Goal: Transaction & Acquisition: Download file/media

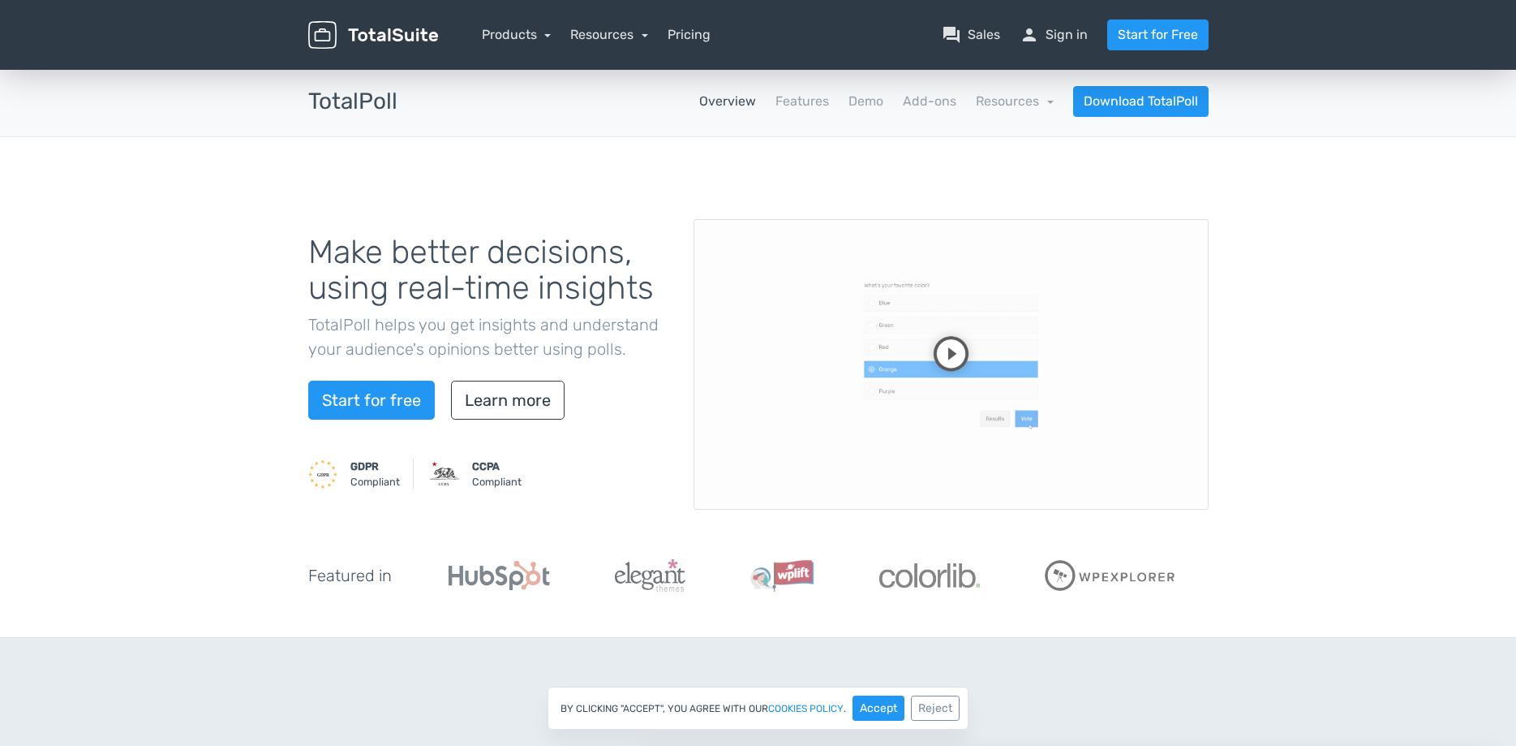
click at [984, 348] on video at bounding box center [951, 364] width 515 height 290
click at [488, 399] on link "Learn more" at bounding box center [508, 399] width 114 height 39
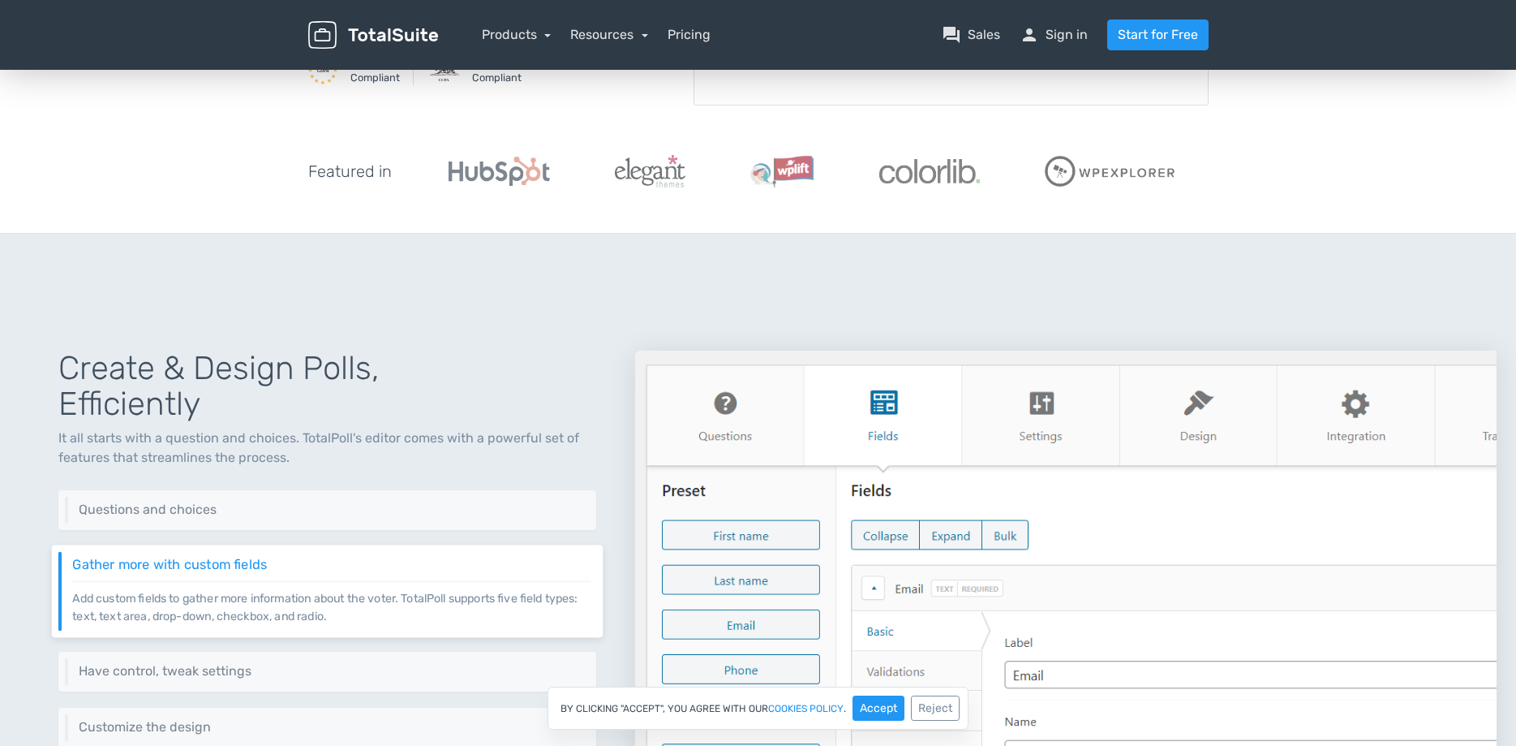
scroll to position [630, 0]
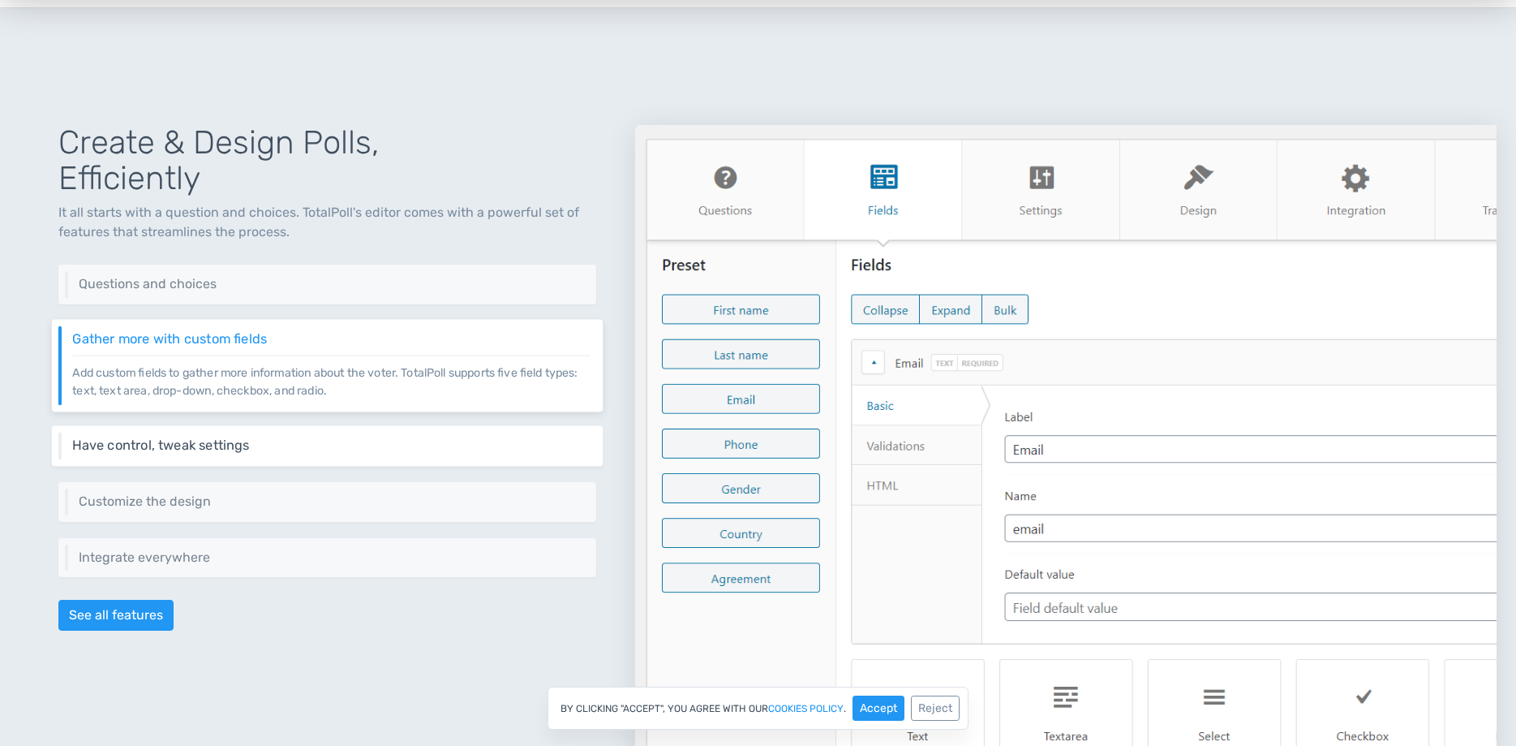
click at [243, 453] on div "Have control, tweak settings Control different aspects of your poll via a set o…" at bounding box center [327, 446] width 551 height 41
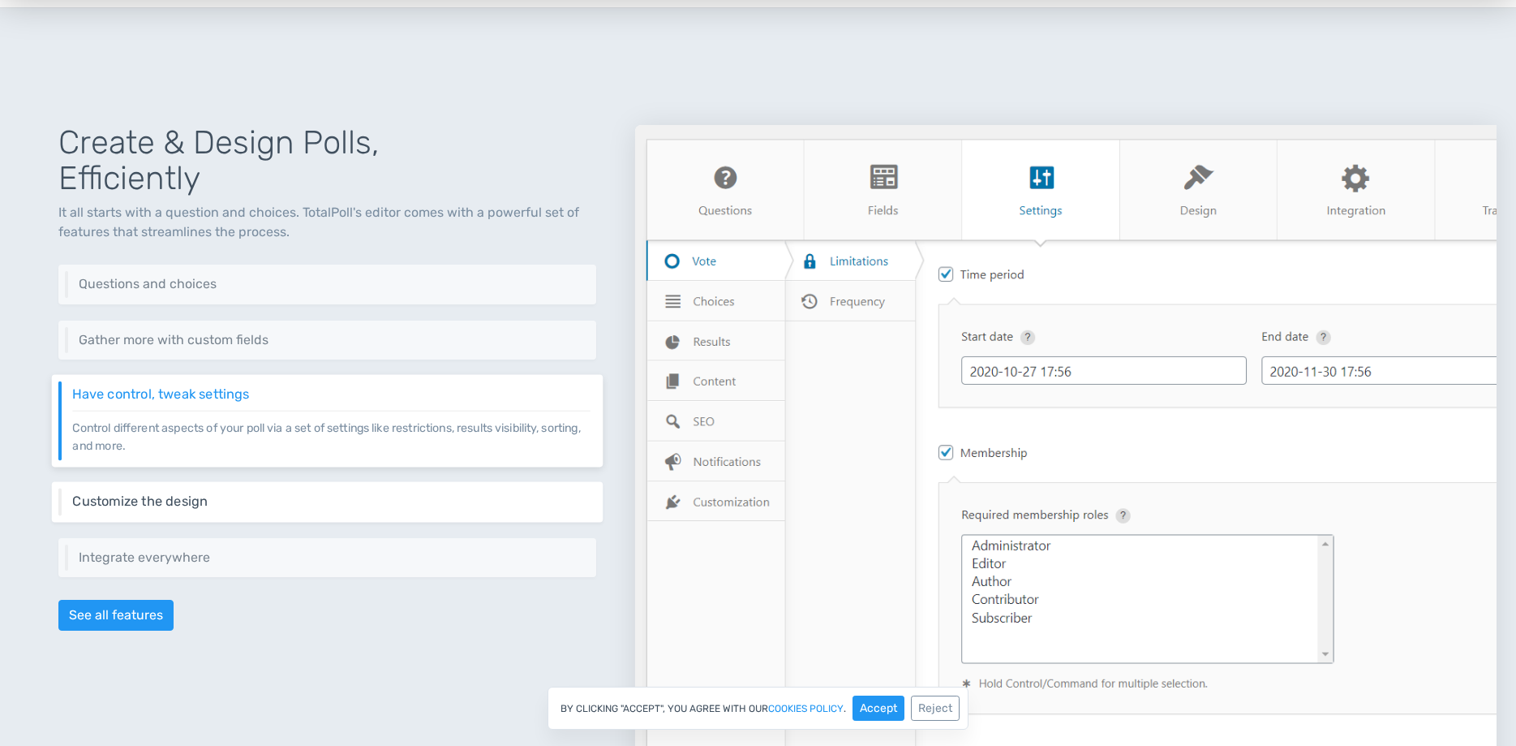
click at [243, 484] on div "Customize the design Change the layout of your poll, colors, interactions, and …" at bounding box center [327, 501] width 551 height 41
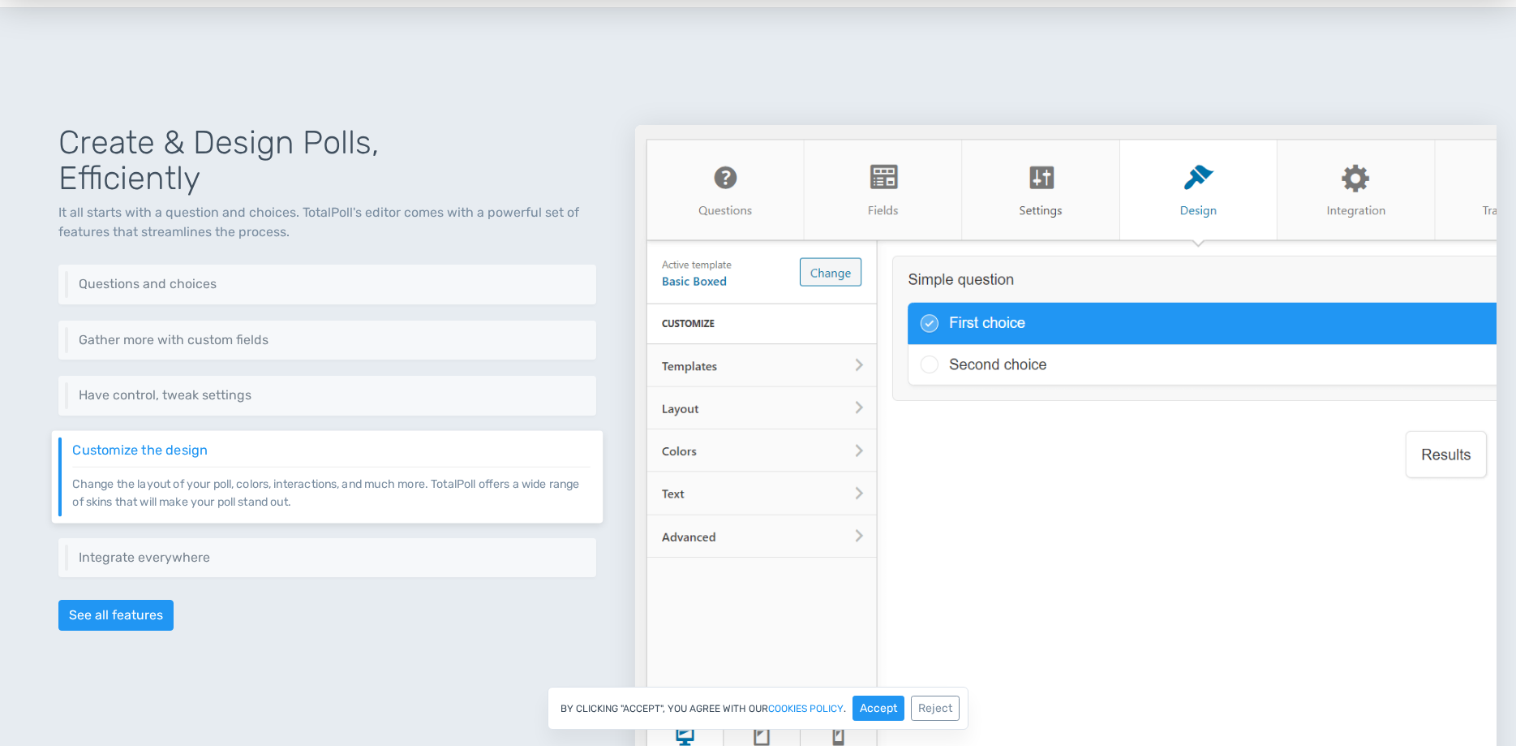
click at [261, 535] on div "Create & Design Polls, Efficiently It all starts with a question and choices. T…" at bounding box center [327, 441] width 616 height 710
click at [210, 556] on h6 "Integrate everywhere" at bounding box center [331, 556] width 518 height 15
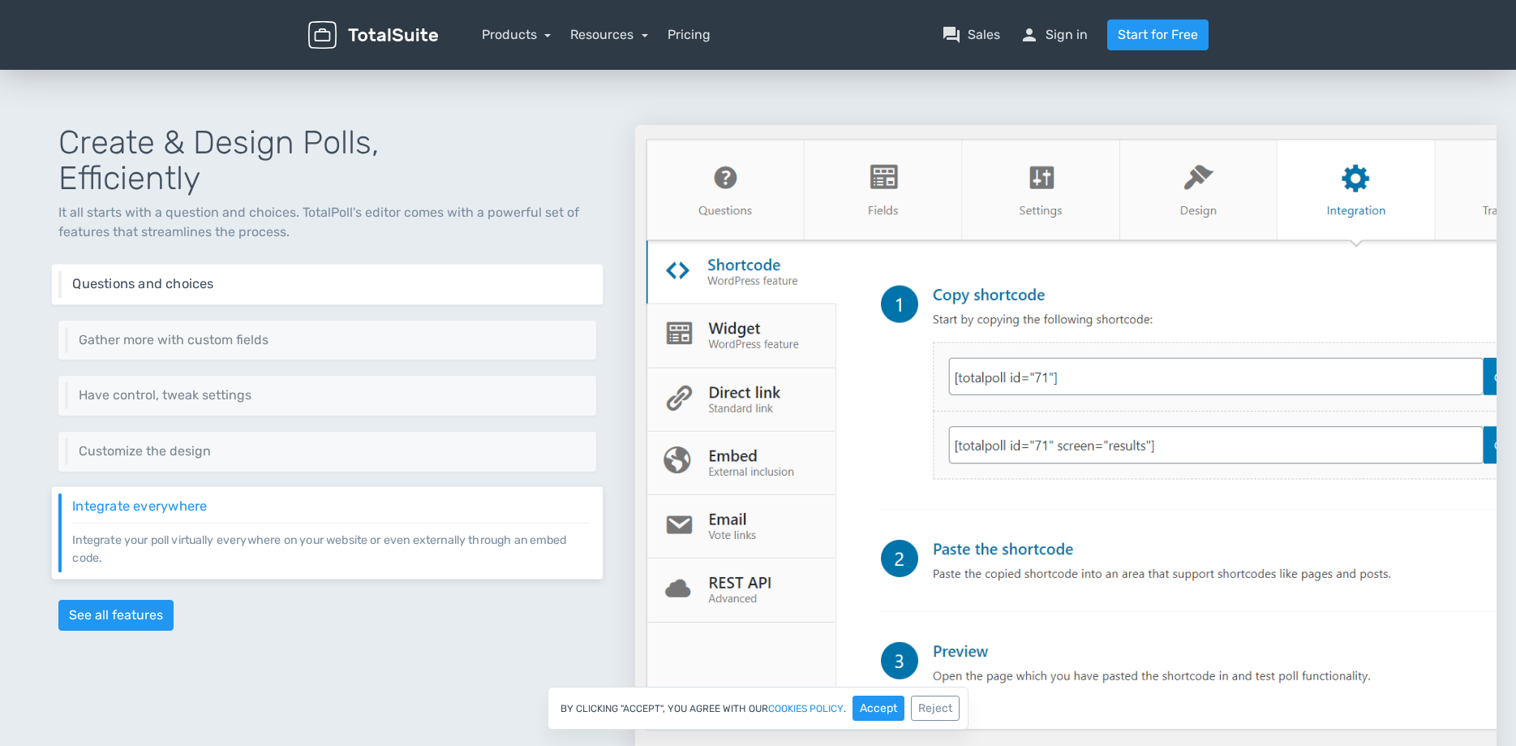
click at [373, 277] on h6 "Questions and choices" at bounding box center [331, 284] width 518 height 15
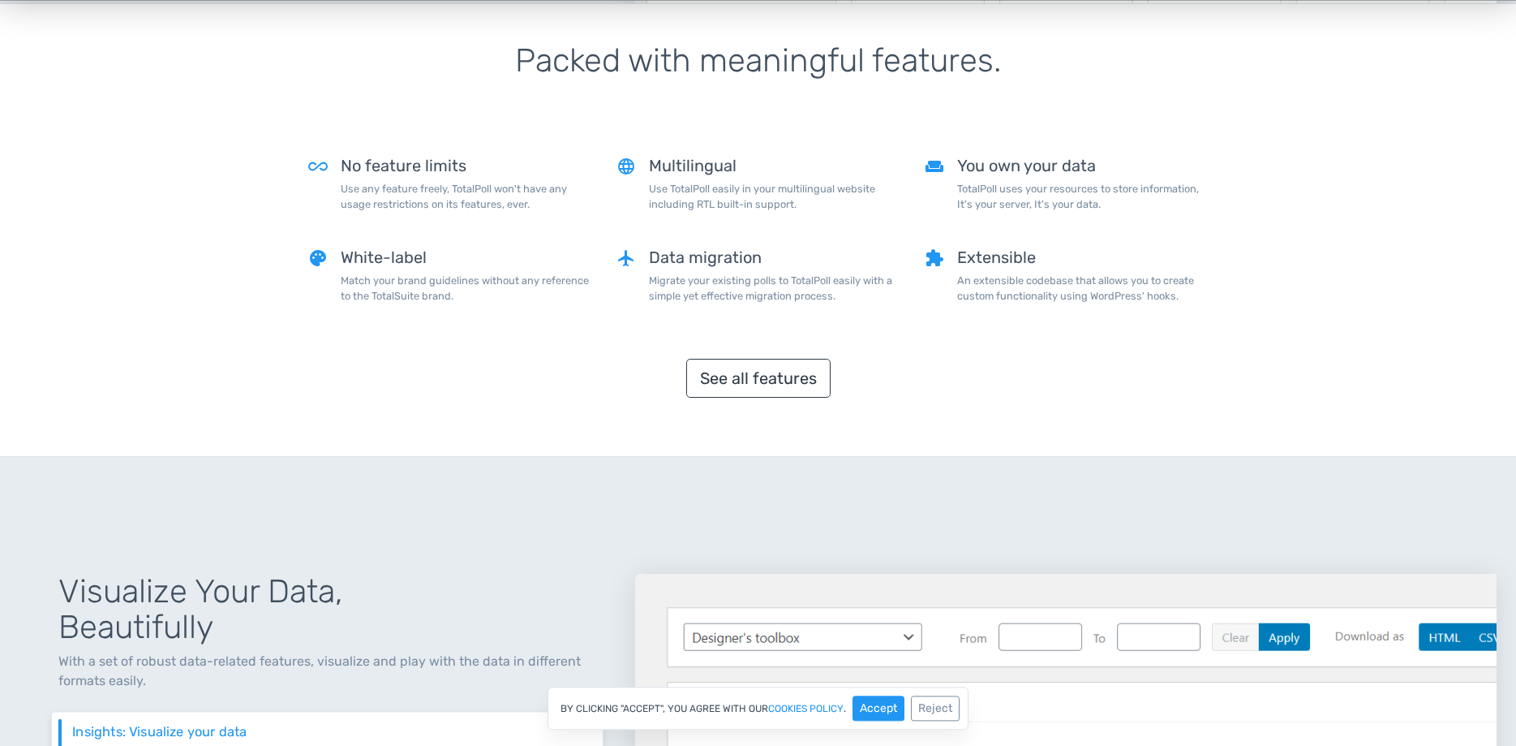
scroll to position [1457, 0]
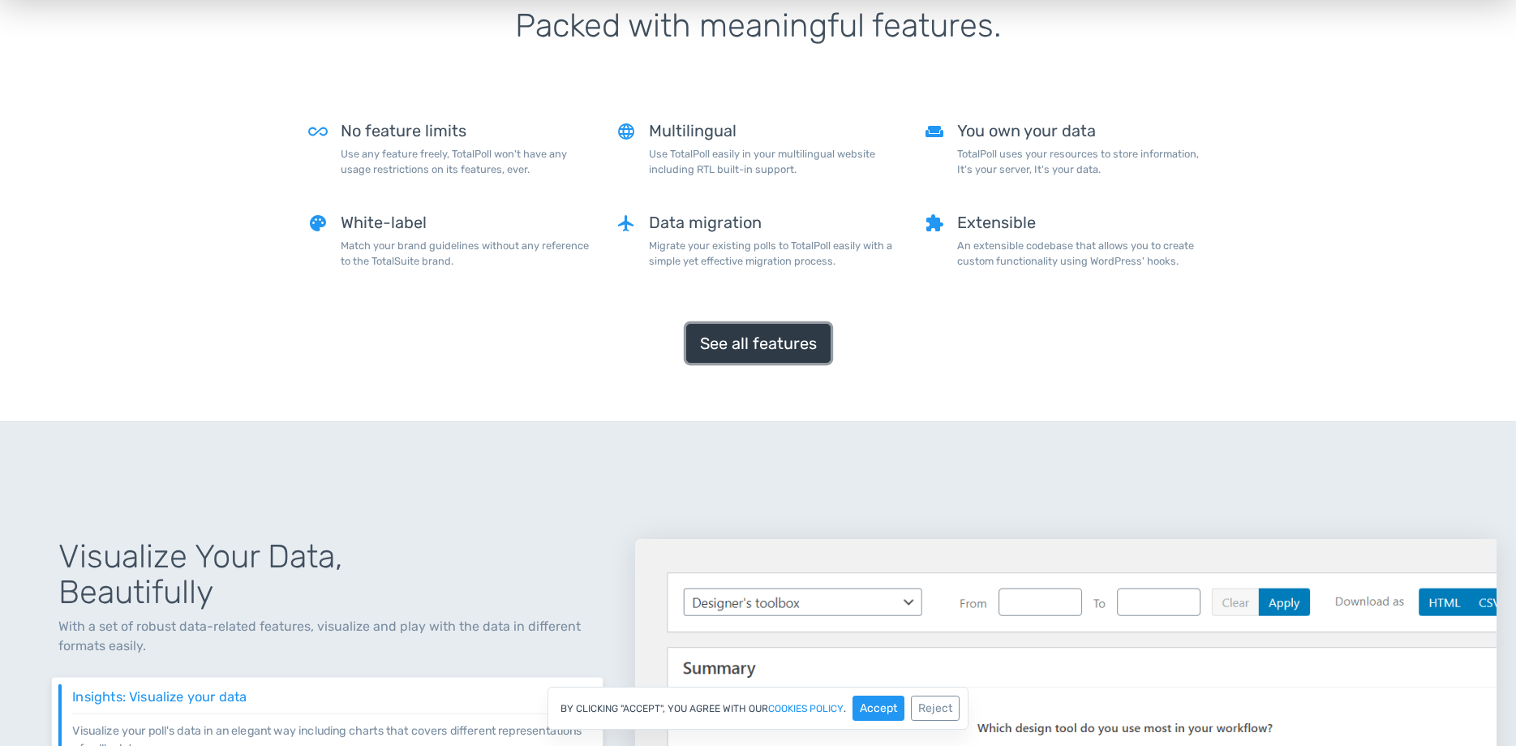
click at [769, 360] on link "See all features" at bounding box center [758, 343] width 144 height 39
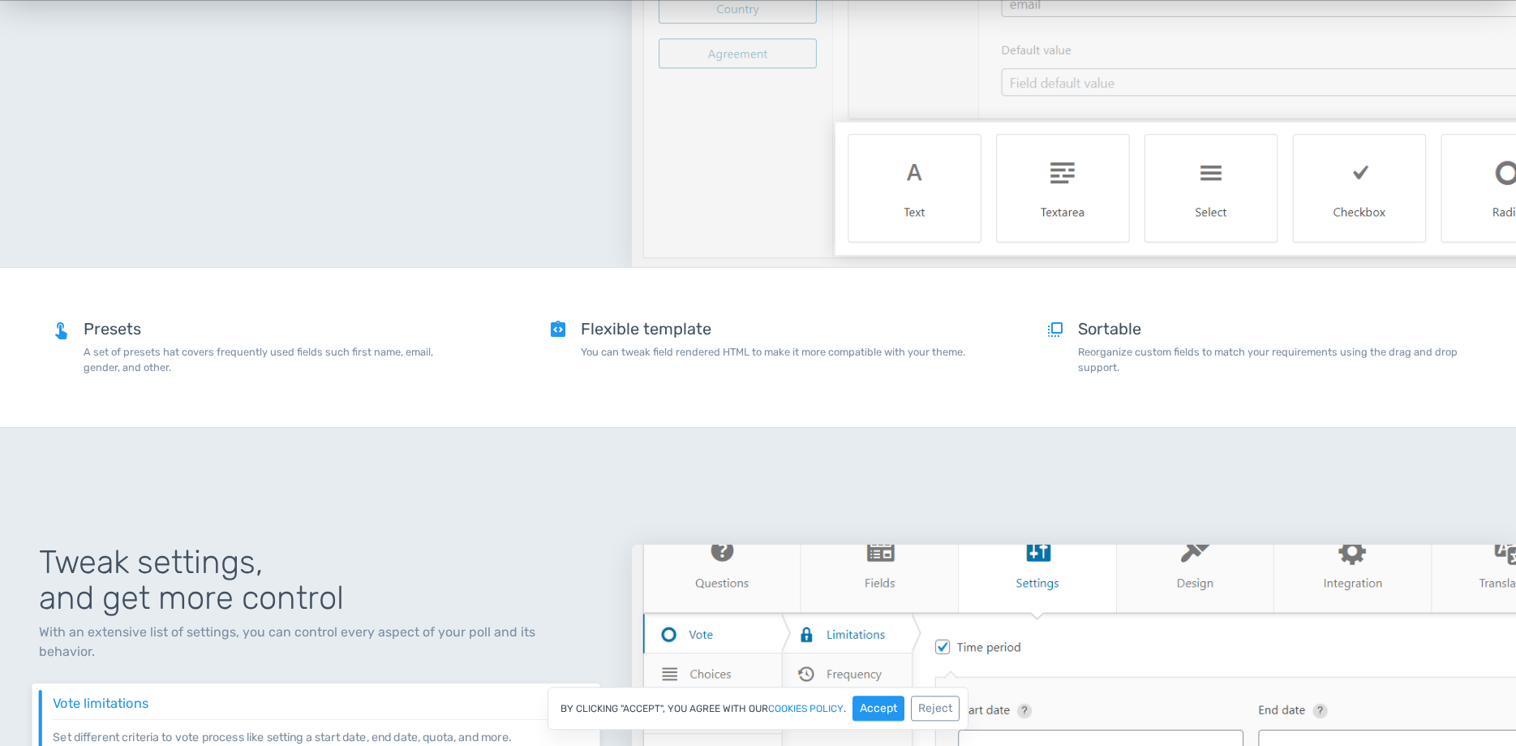
scroll to position [1655, 0]
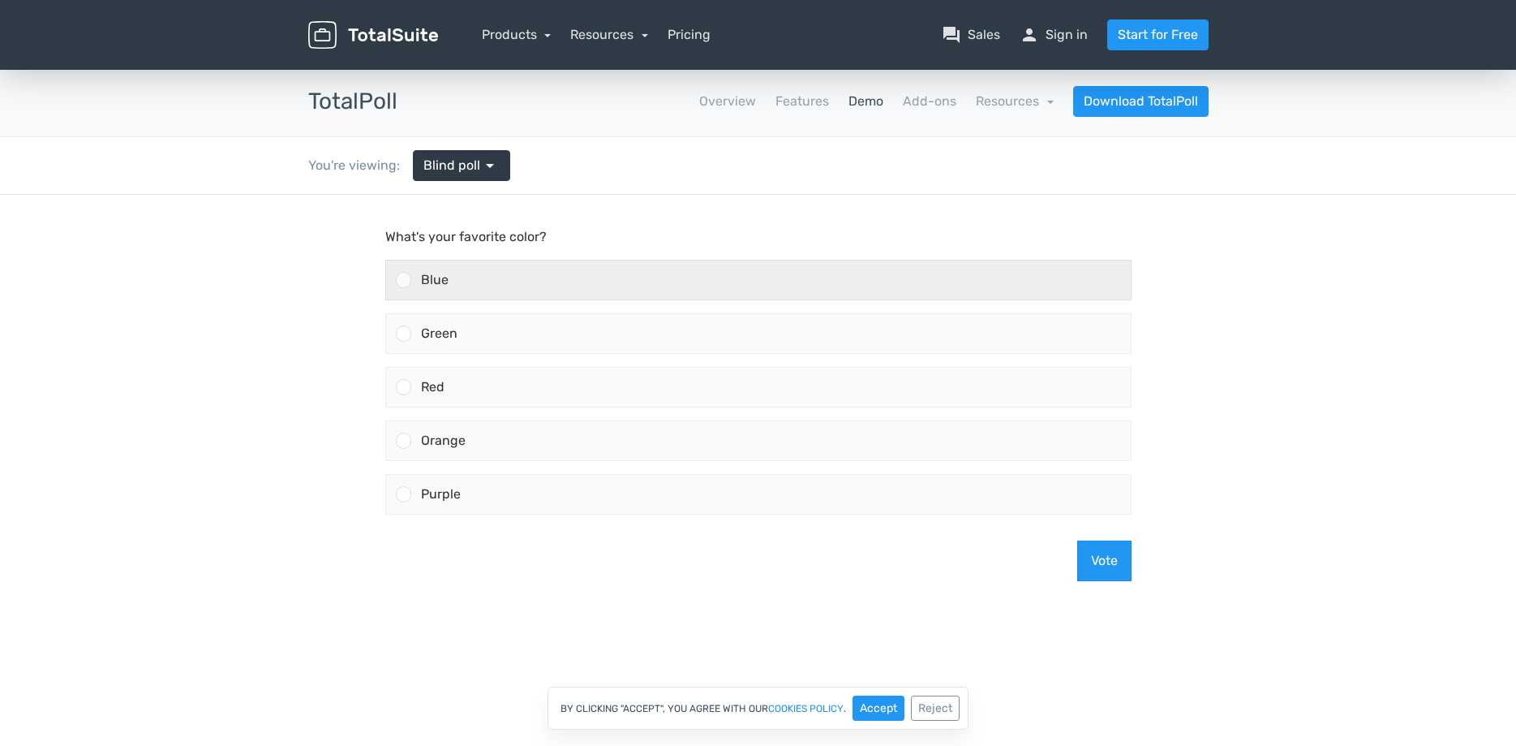
click at [509, 281] on div "Blue" at bounding box center [771, 279] width 720 height 39
click at [403, 280] on input "Blue" at bounding box center [403, 280] width 0 height 0
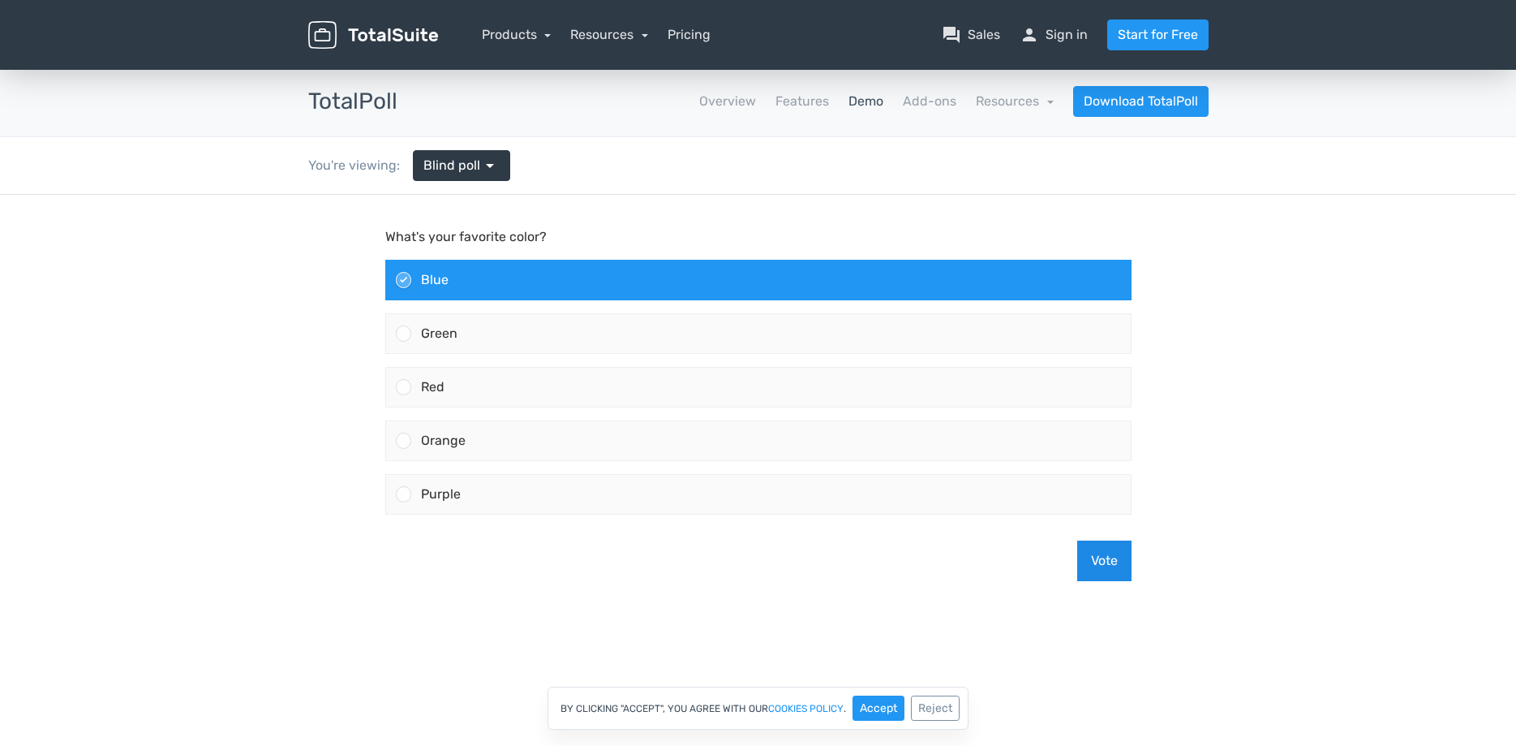
click at [1107, 563] on button "Vote" at bounding box center [1104, 560] width 54 height 41
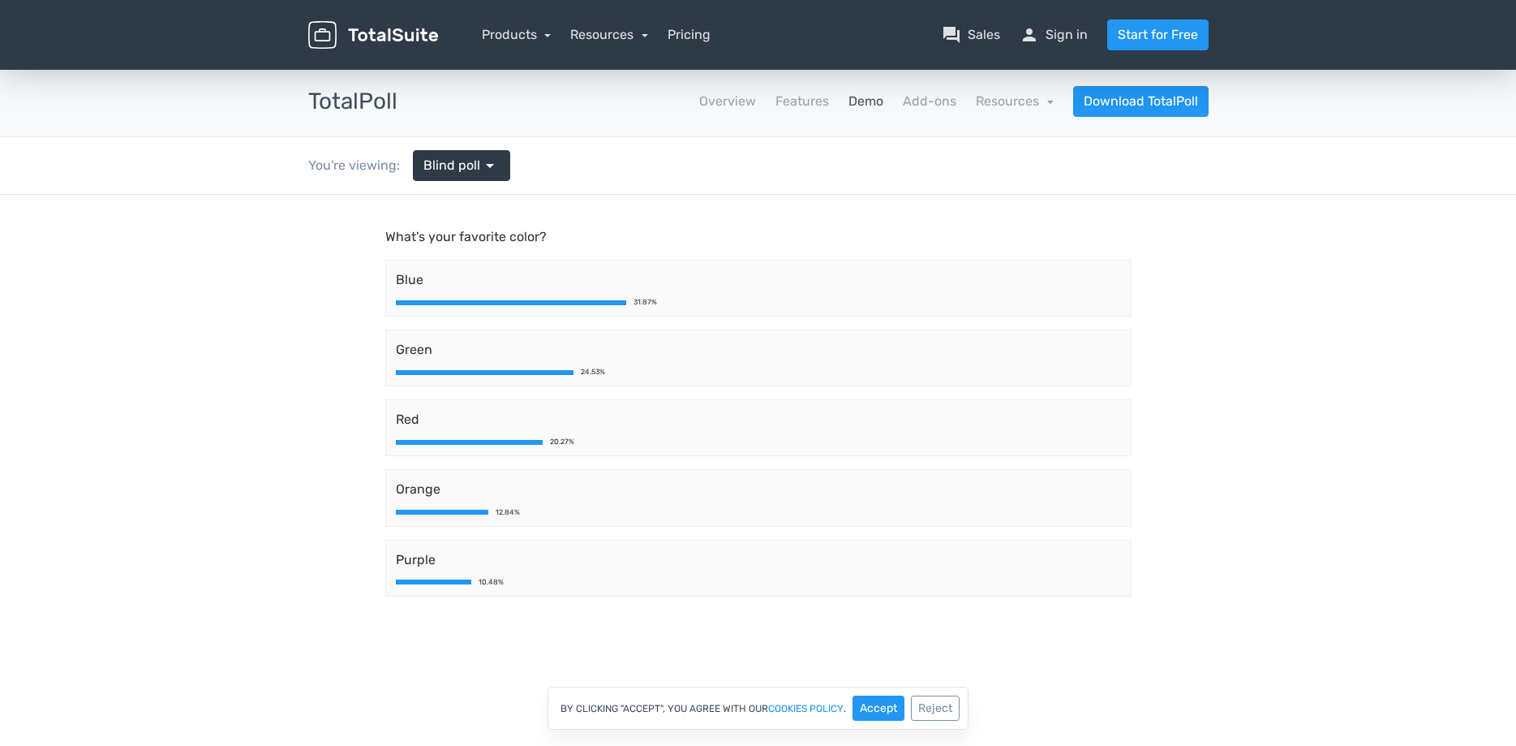
click at [403, 37] on img at bounding box center [373, 35] width 130 height 28
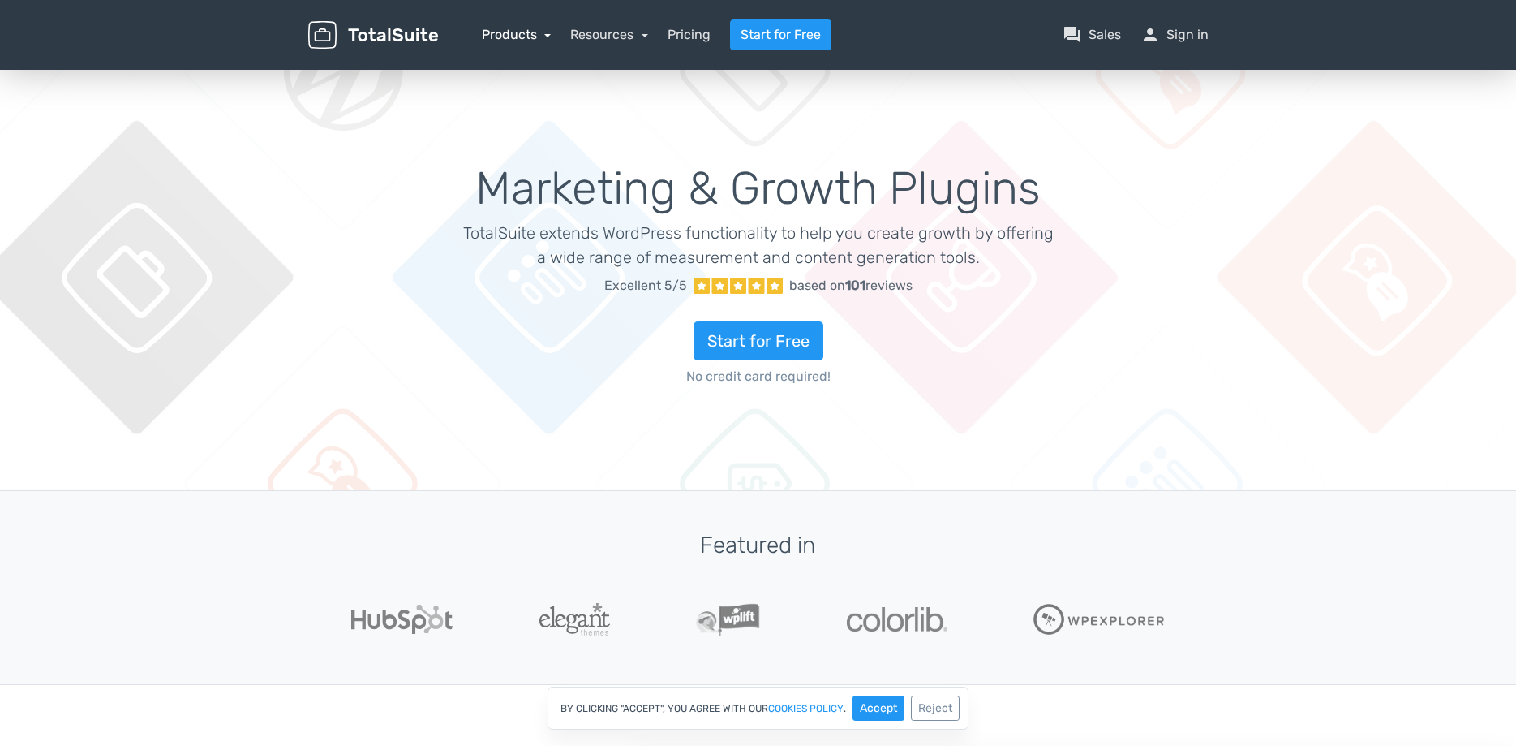
click at [521, 32] on link "Products" at bounding box center [517, 34] width 70 height 15
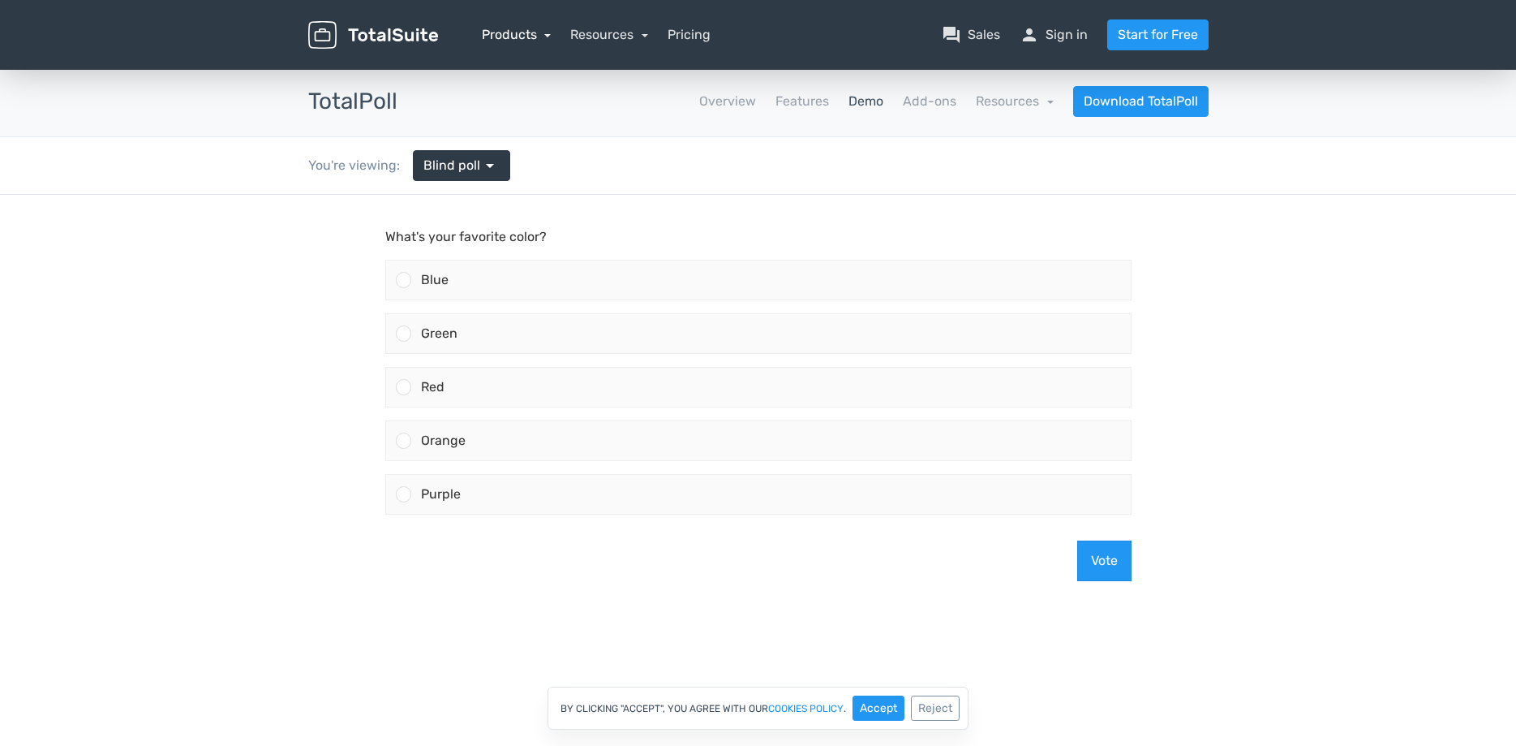
click at [526, 40] on link "Products" at bounding box center [517, 34] width 70 height 15
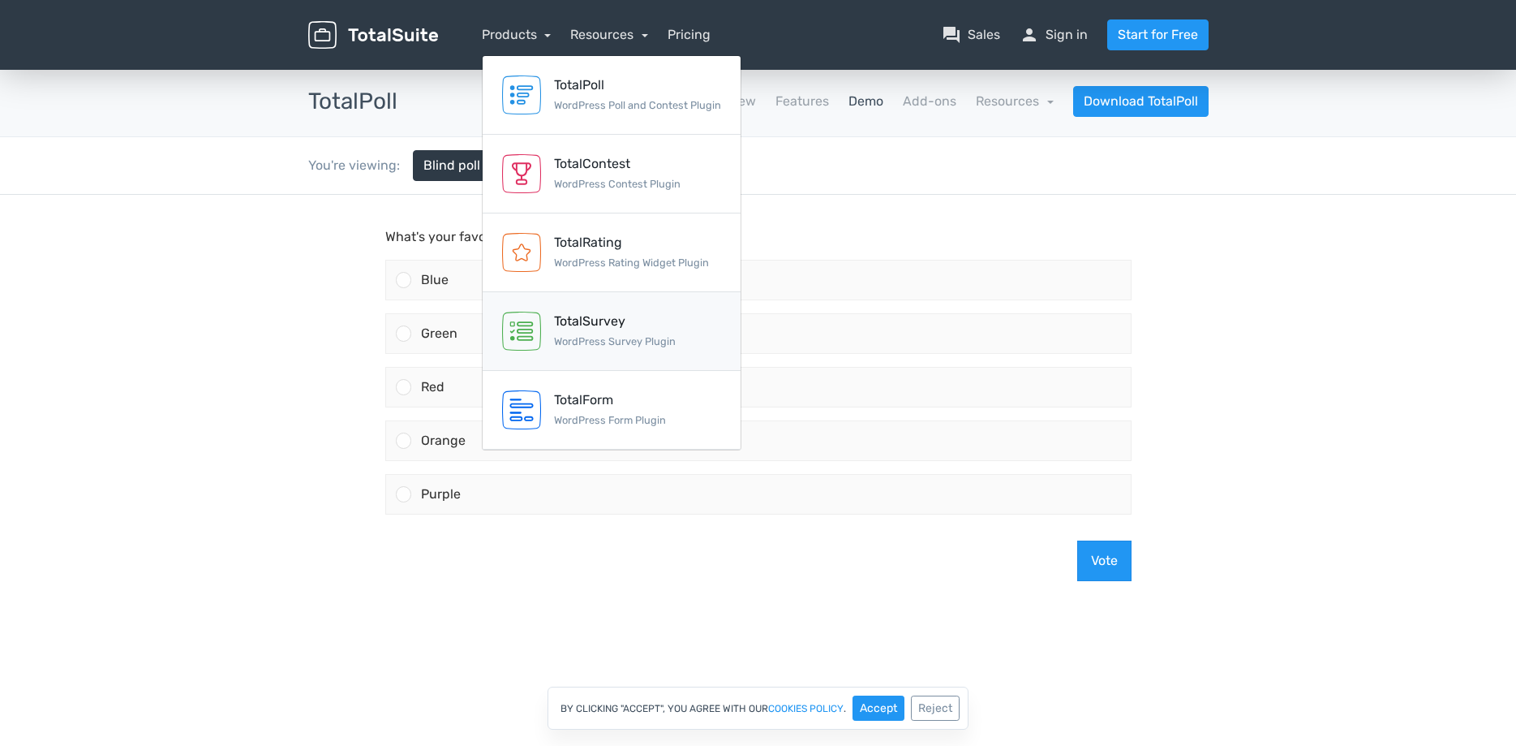
click at [603, 346] on small "WordPress Survey Plugin" at bounding box center [615, 341] width 122 height 12
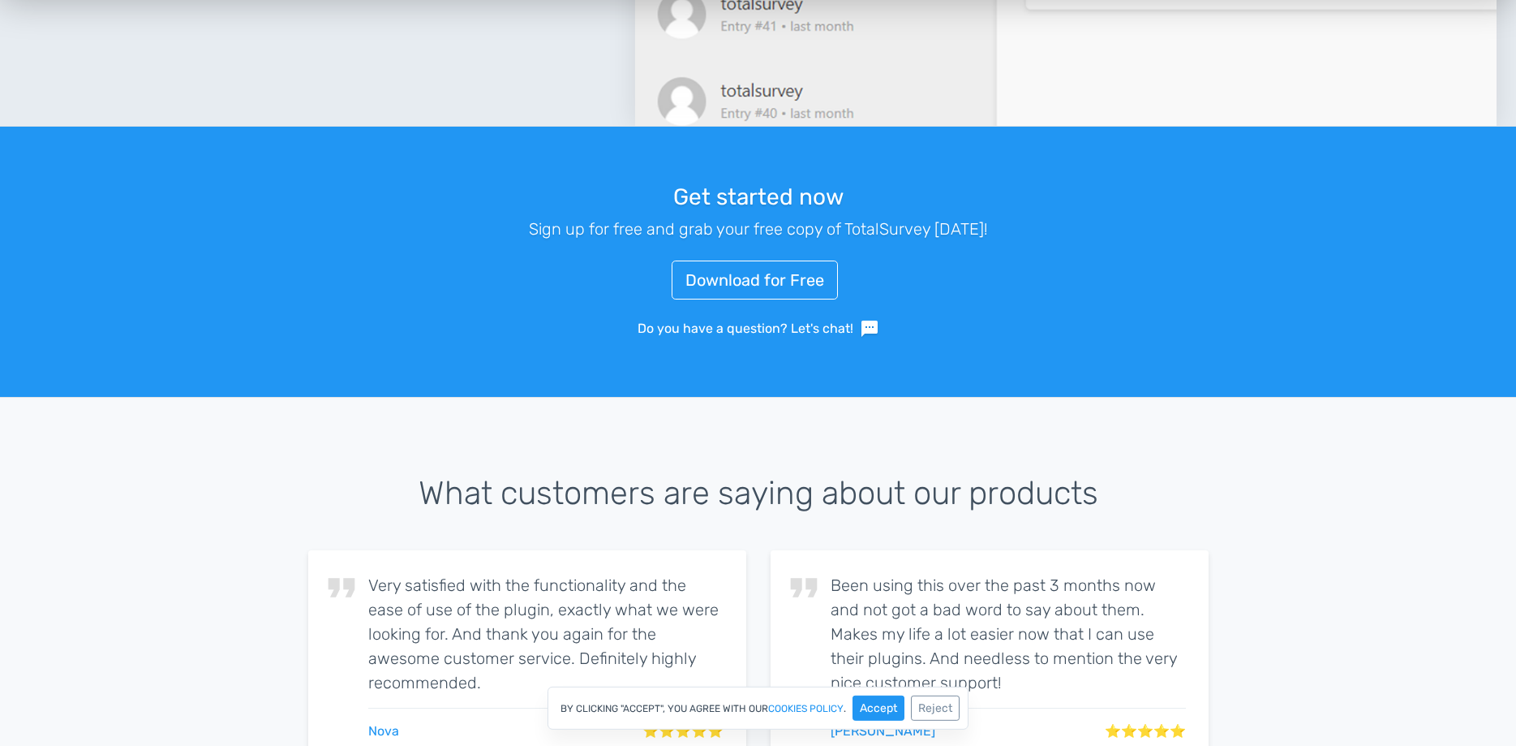
scroll to position [2398, 0]
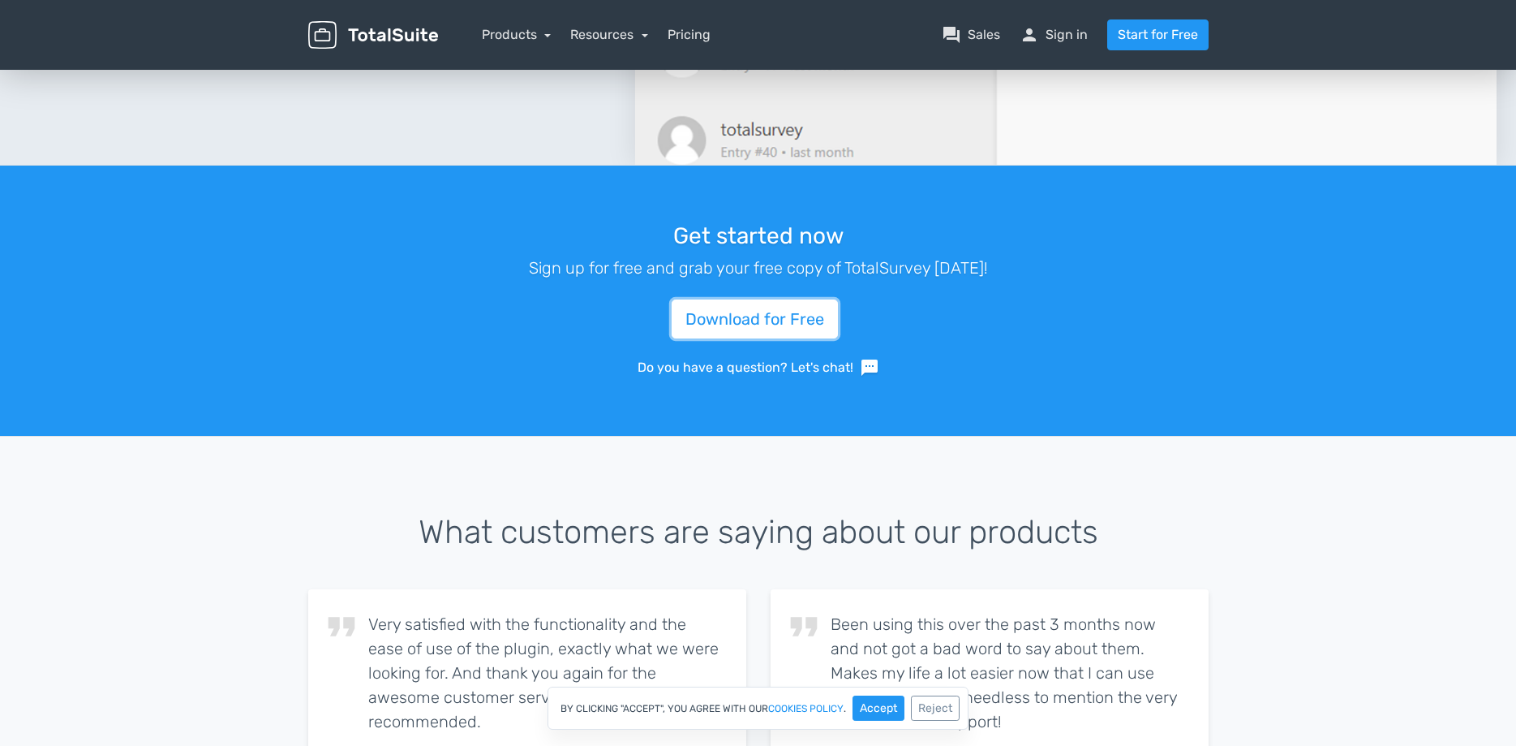
click at [756, 303] on link "Download for Free" at bounding box center [755, 318] width 166 height 39
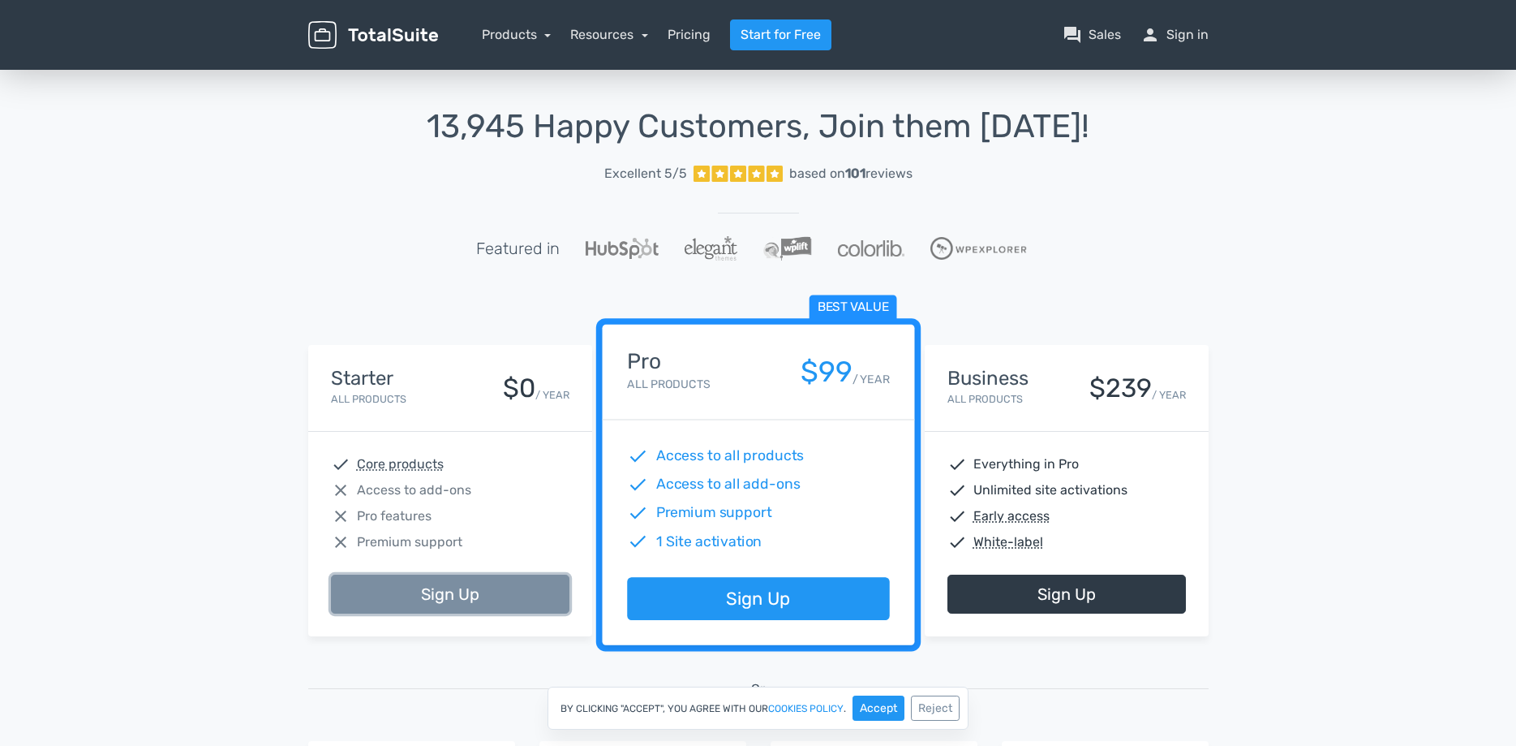
click at [423, 588] on link "Sign Up" at bounding box center [450, 593] width 239 height 39
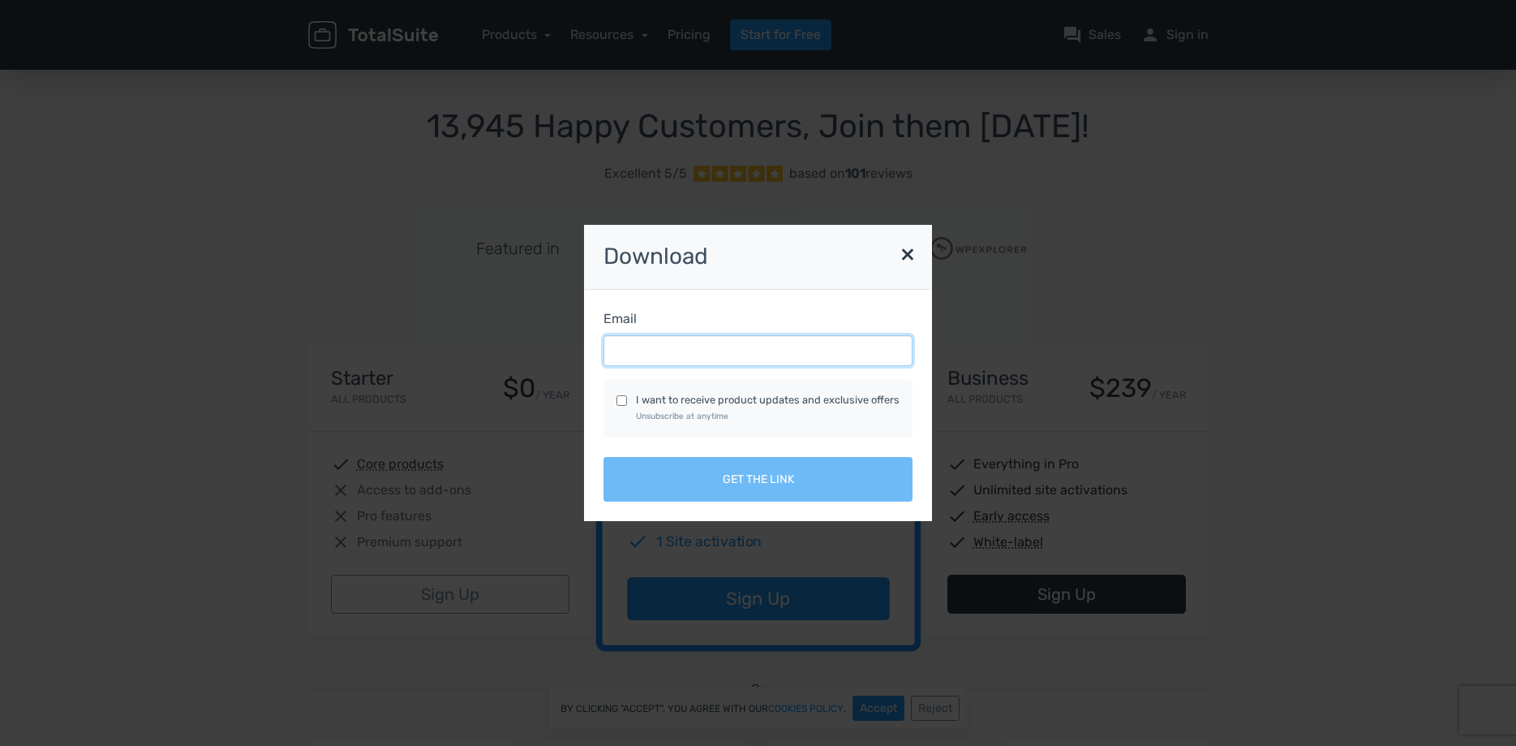
click at [660, 342] on input "Email" at bounding box center [758, 350] width 309 height 31
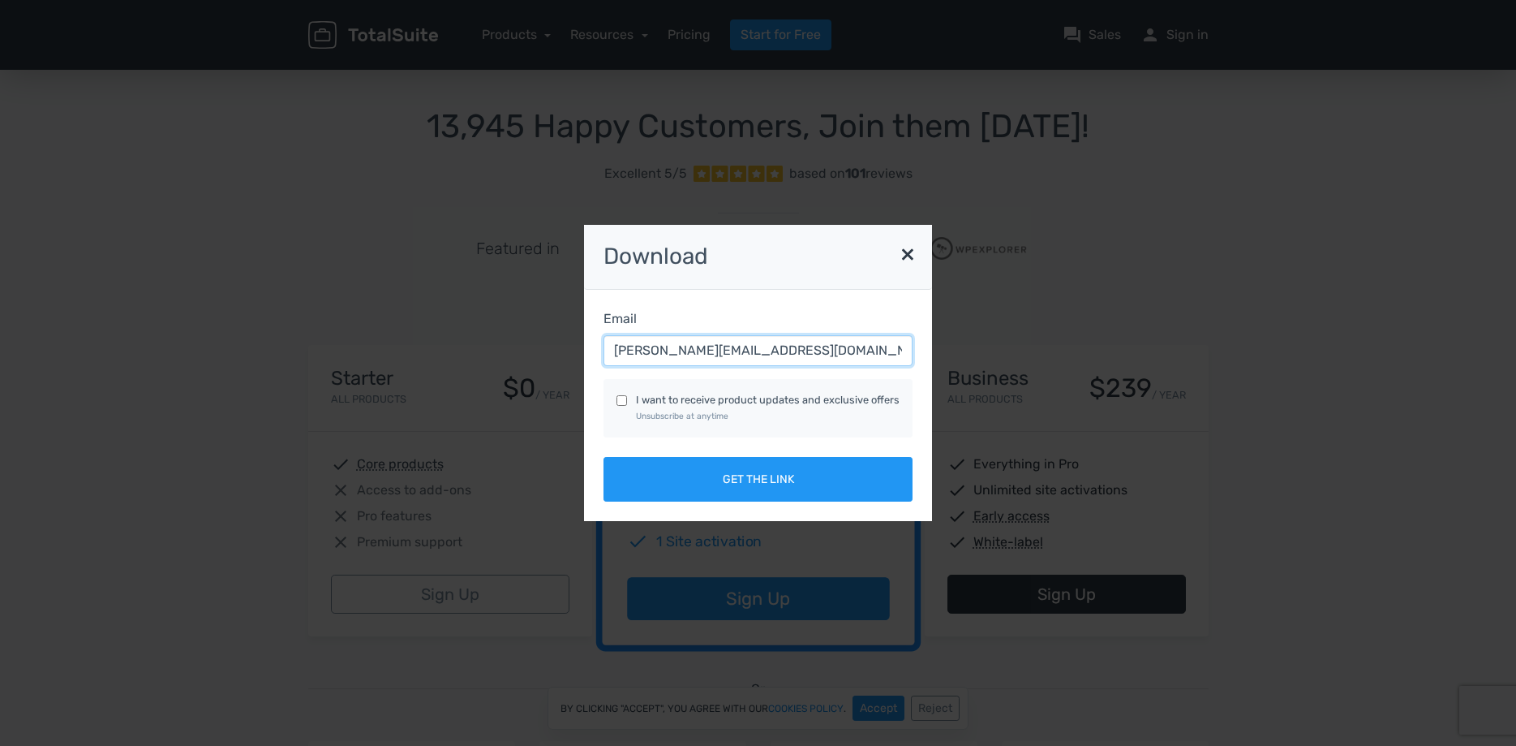
type input "[PERSON_NAME][EMAIL_ADDRESS][DOMAIN_NAME]"
click at [725, 453] on div "Email [PERSON_NAME][EMAIL_ADDRESS][DOMAIN_NAME] I want to receive product updat…" at bounding box center [758, 405] width 348 height 231
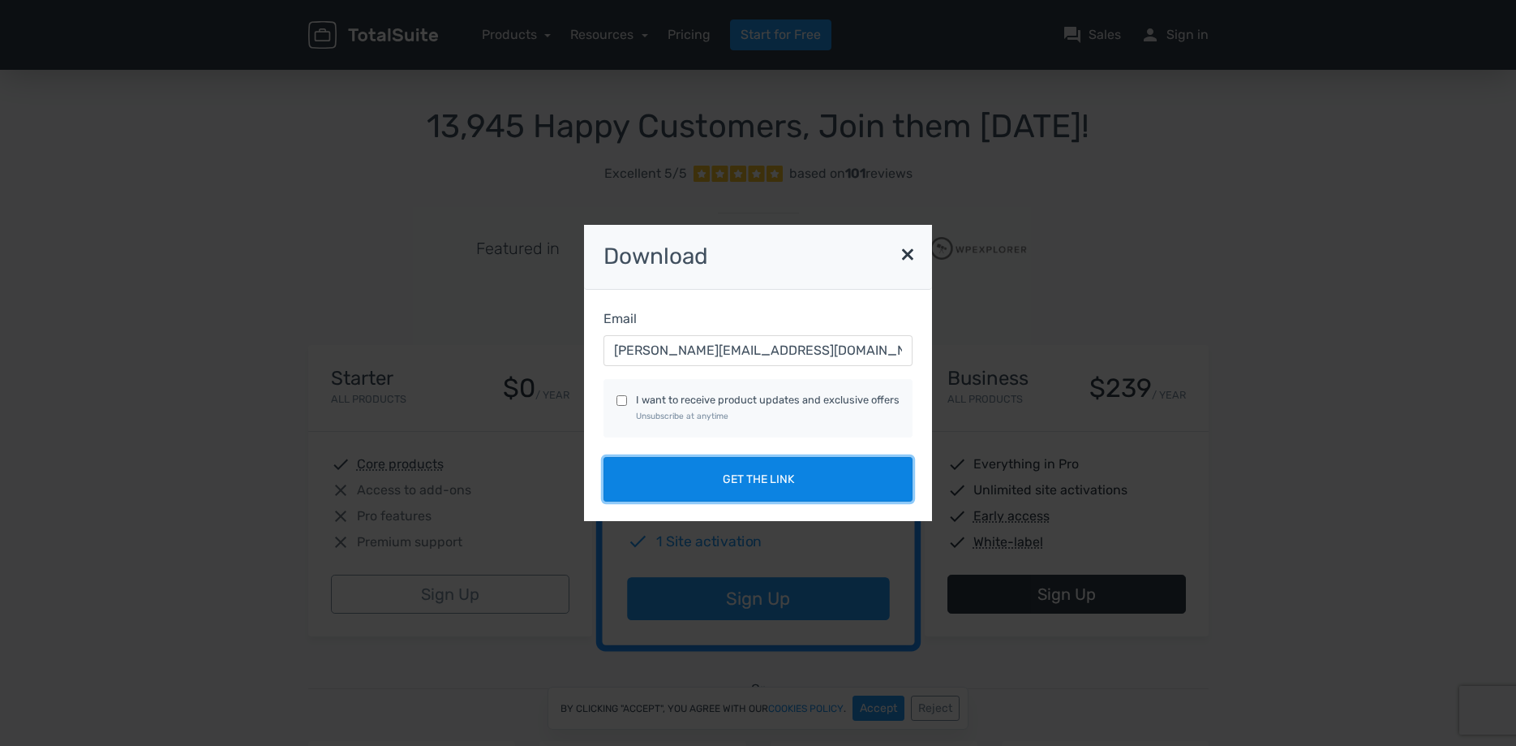
click at [726, 471] on button "Get the link" at bounding box center [758, 479] width 309 height 45
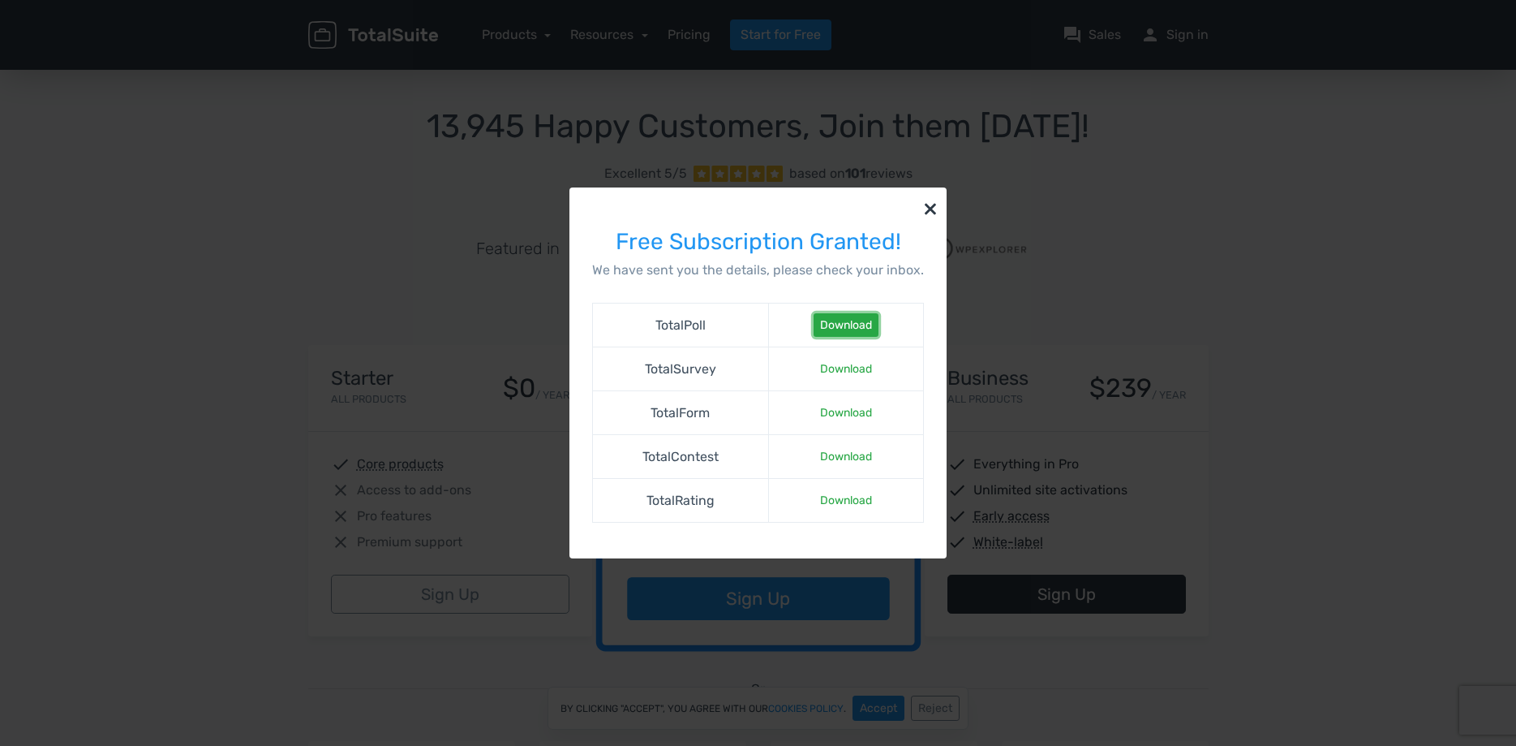
click at [864, 324] on link "Download" at bounding box center [846, 325] width 65 height 24
